Goal: Information Seeking & Learning: Learn about a topic

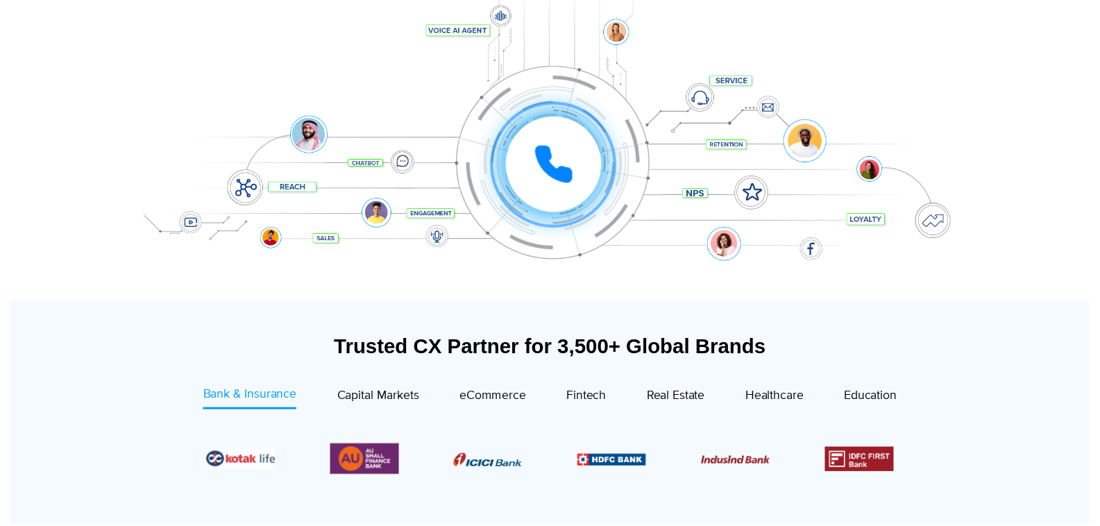
scroll to position [58, 0]
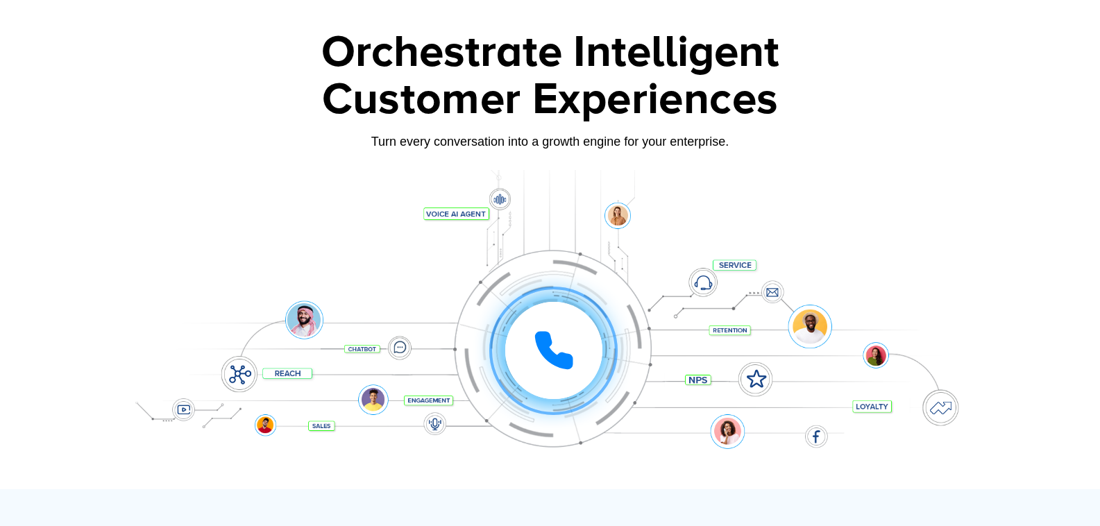
click at [816, 186] on div at bounding box center [551, 329] width 868 height 319
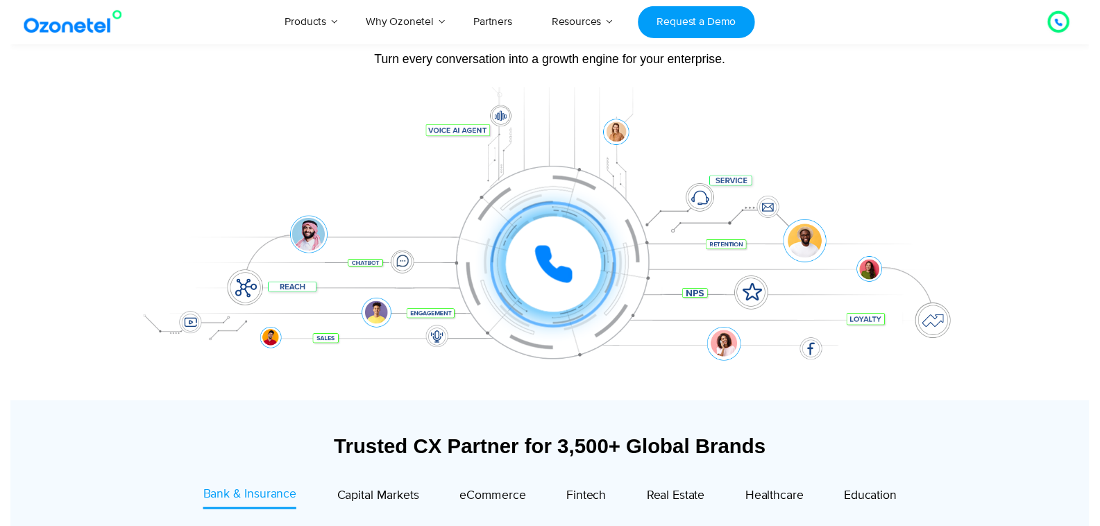
scroll to position [0, 0]
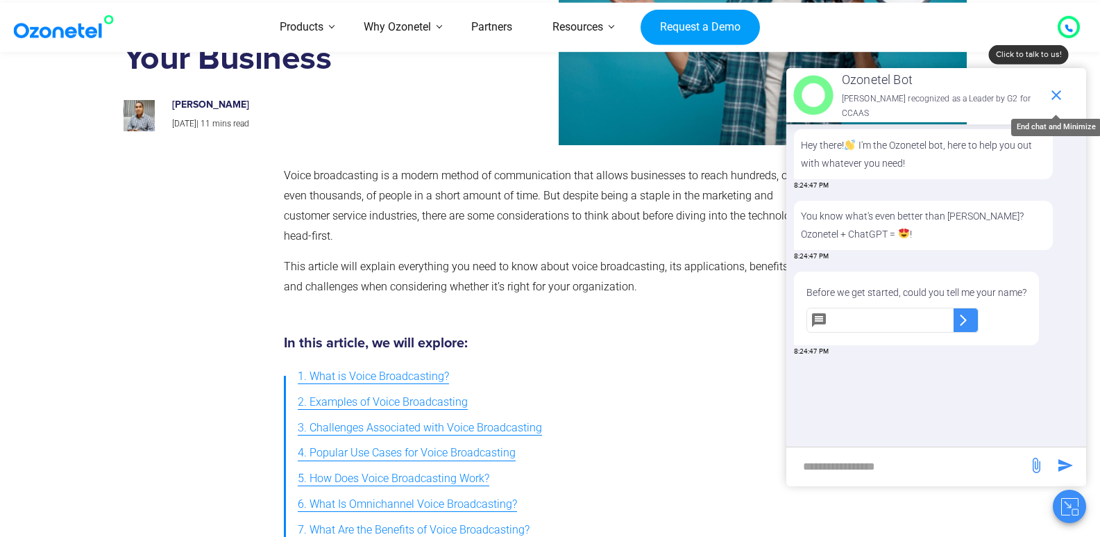
click at [1062, 96] on icon "end chat or minimize" at bounding box center [1056, 95] width 17 height 17
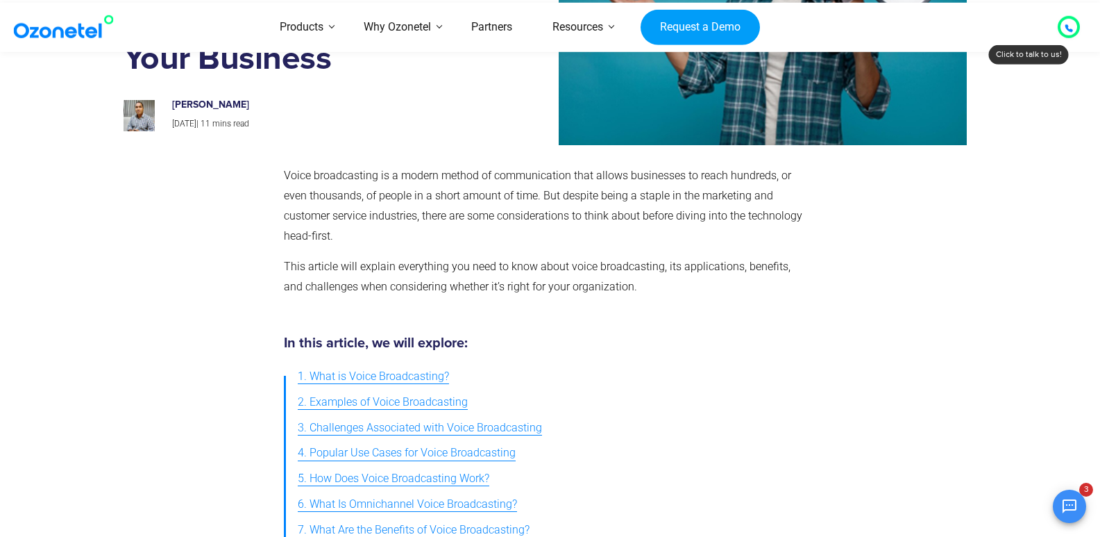
scroll to position [167, 0]
